Goal: Entertainment & Leisure: Consume media (video, audio)

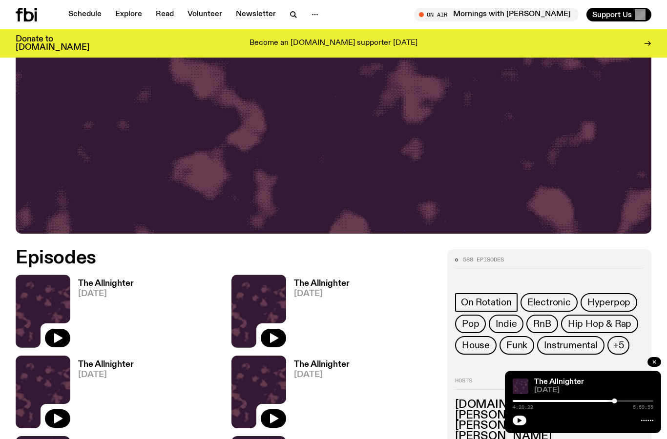
scroll to position [301, 0]
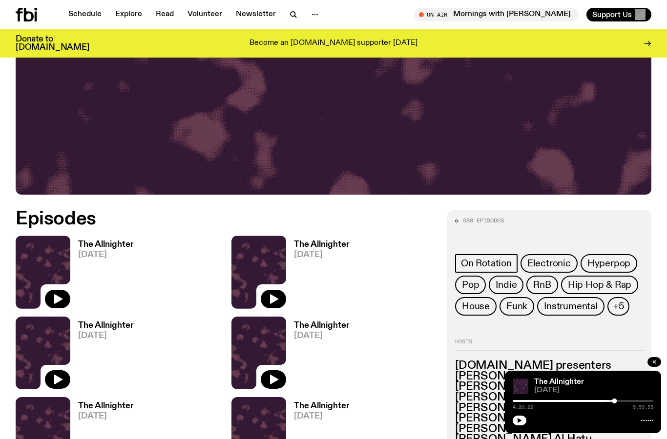
click at [61, 294] on icon "button" at bounding box center [58, 299] width 12 height 12
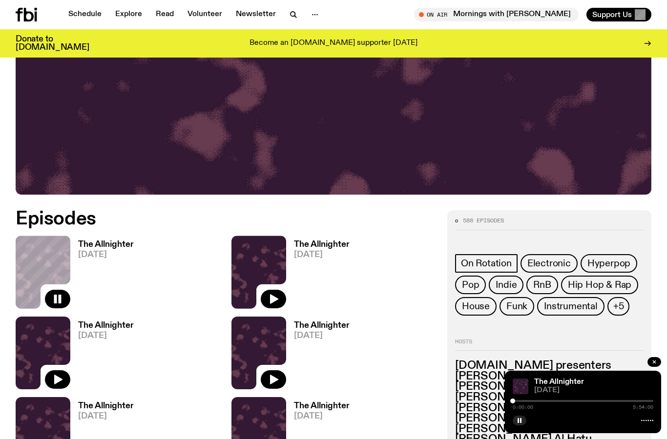
click at [60, 299] on rect "button" at bounding box center [60, 299] width 3 height 9
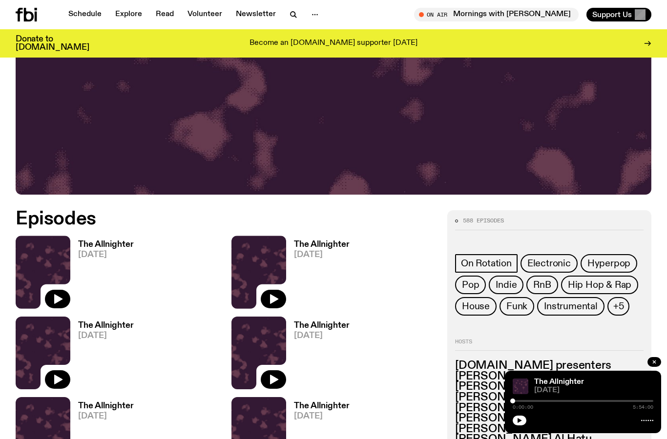
click at [57, 293] on button "button" at bounding box center [57, 299] width 25 height 19
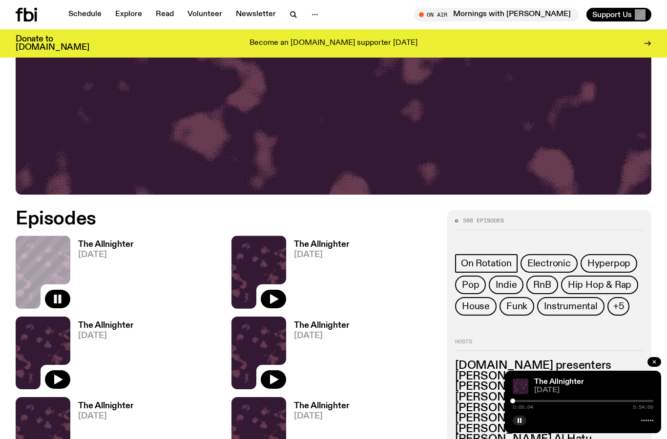
click at [53, 297] on icon "button" at bounding box center [58, 299] width 12 height 12
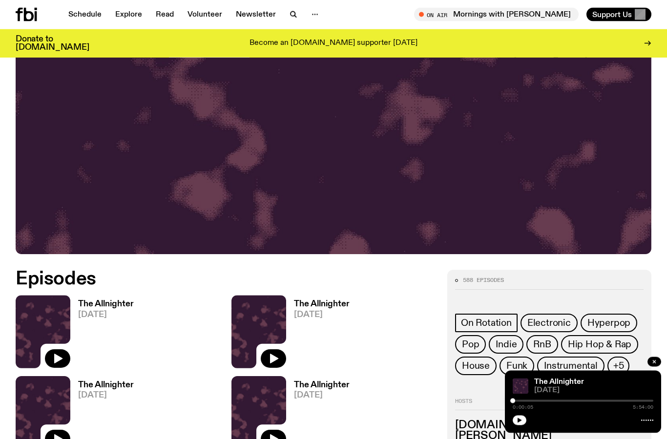
scroll to position [243, 0]
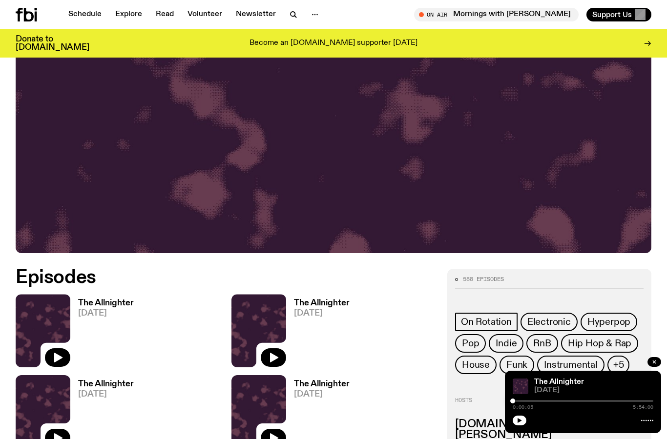
click at [57, 355] on icon "button" at bounding box center [58, 358] width 8 height 10
